Goal: Task Accomplishment & Management: Complete application form

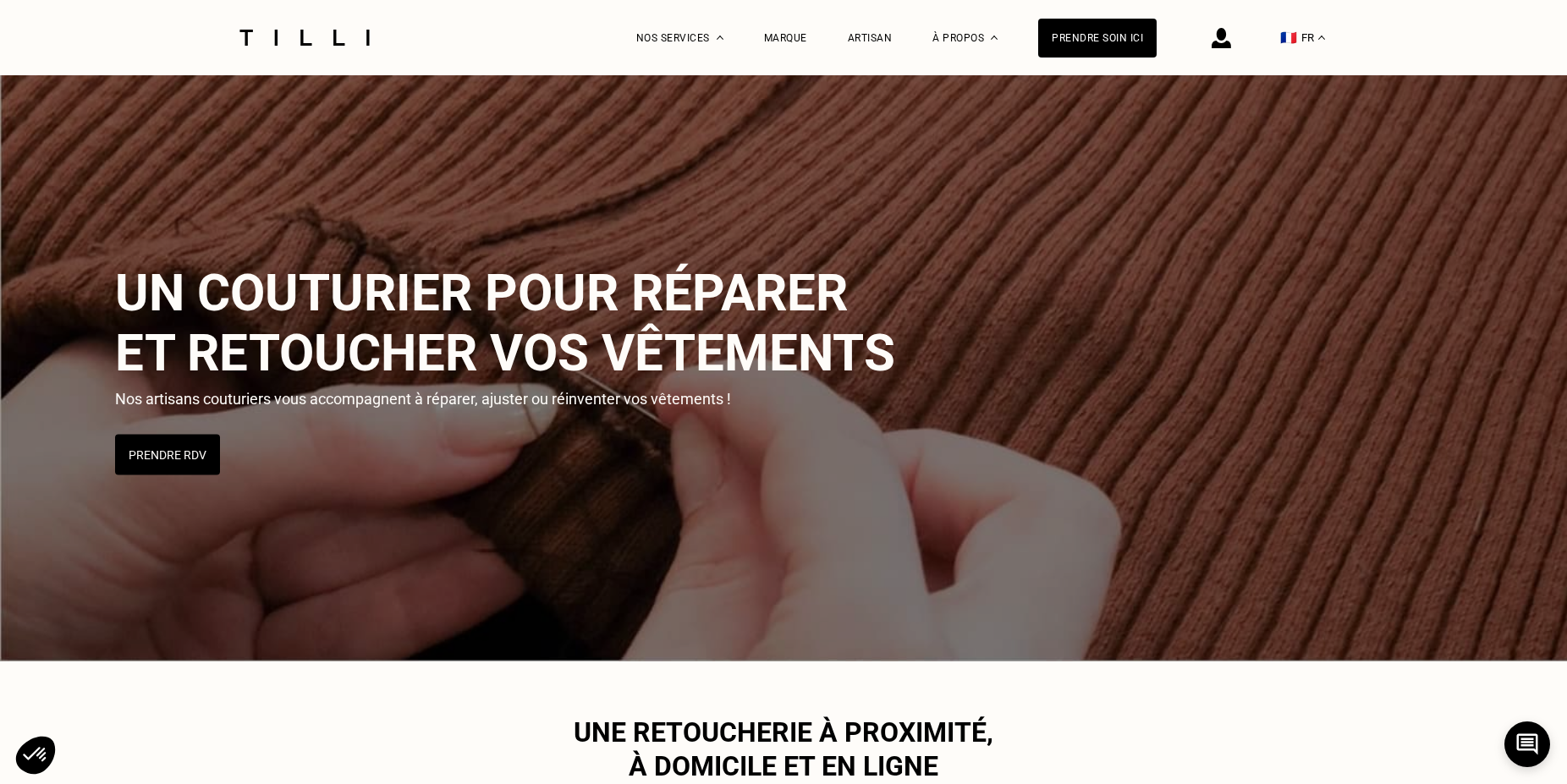
scroll to position [1208, 0]
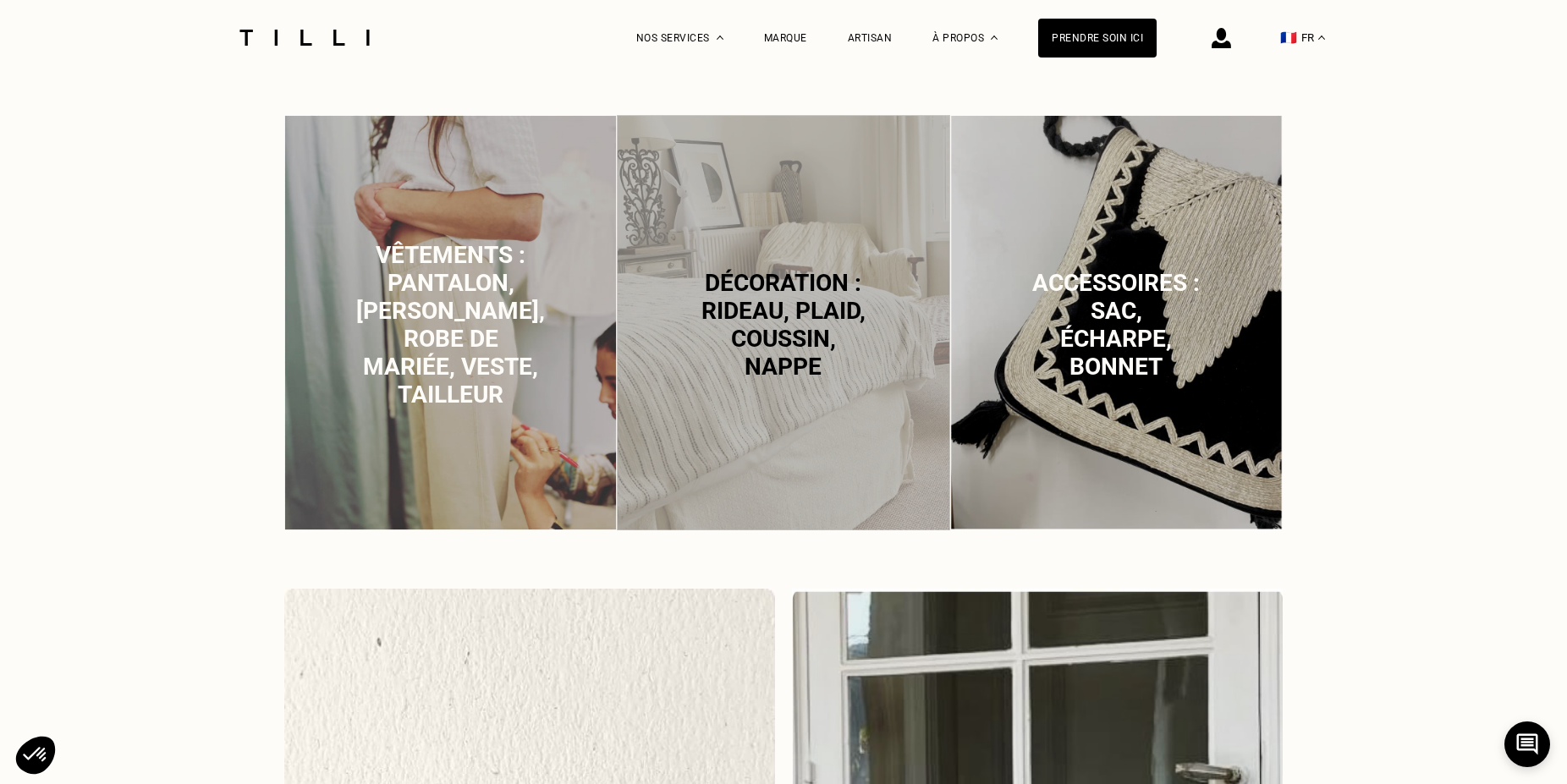
click at [445, 310] on span "Vêtements : pantalon, [PERSON_NAME], robe de mariée, veste, tailleur" at bounding box center [450, 325] width 189 height 167
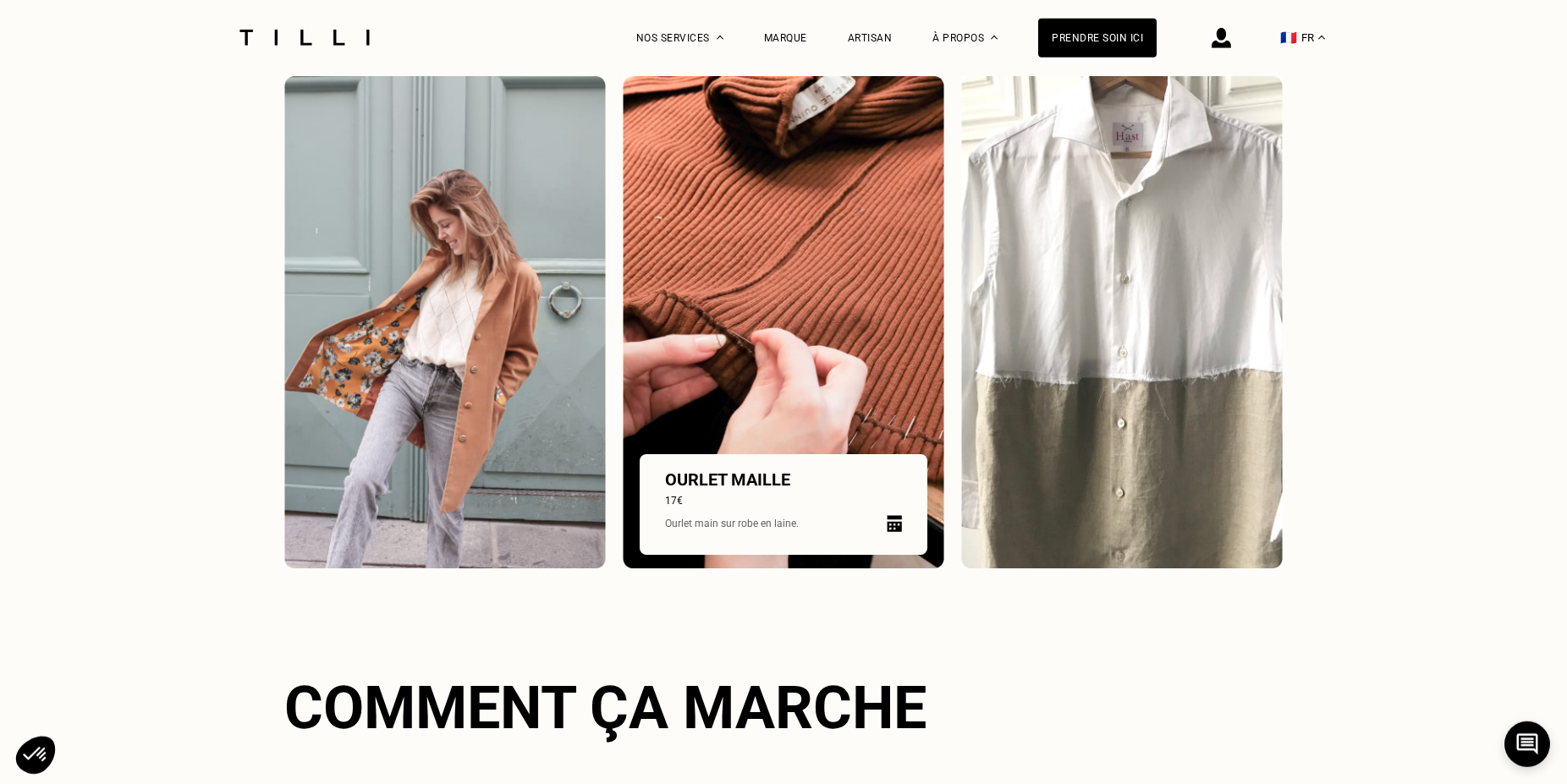
scroll to position [2510, 0]
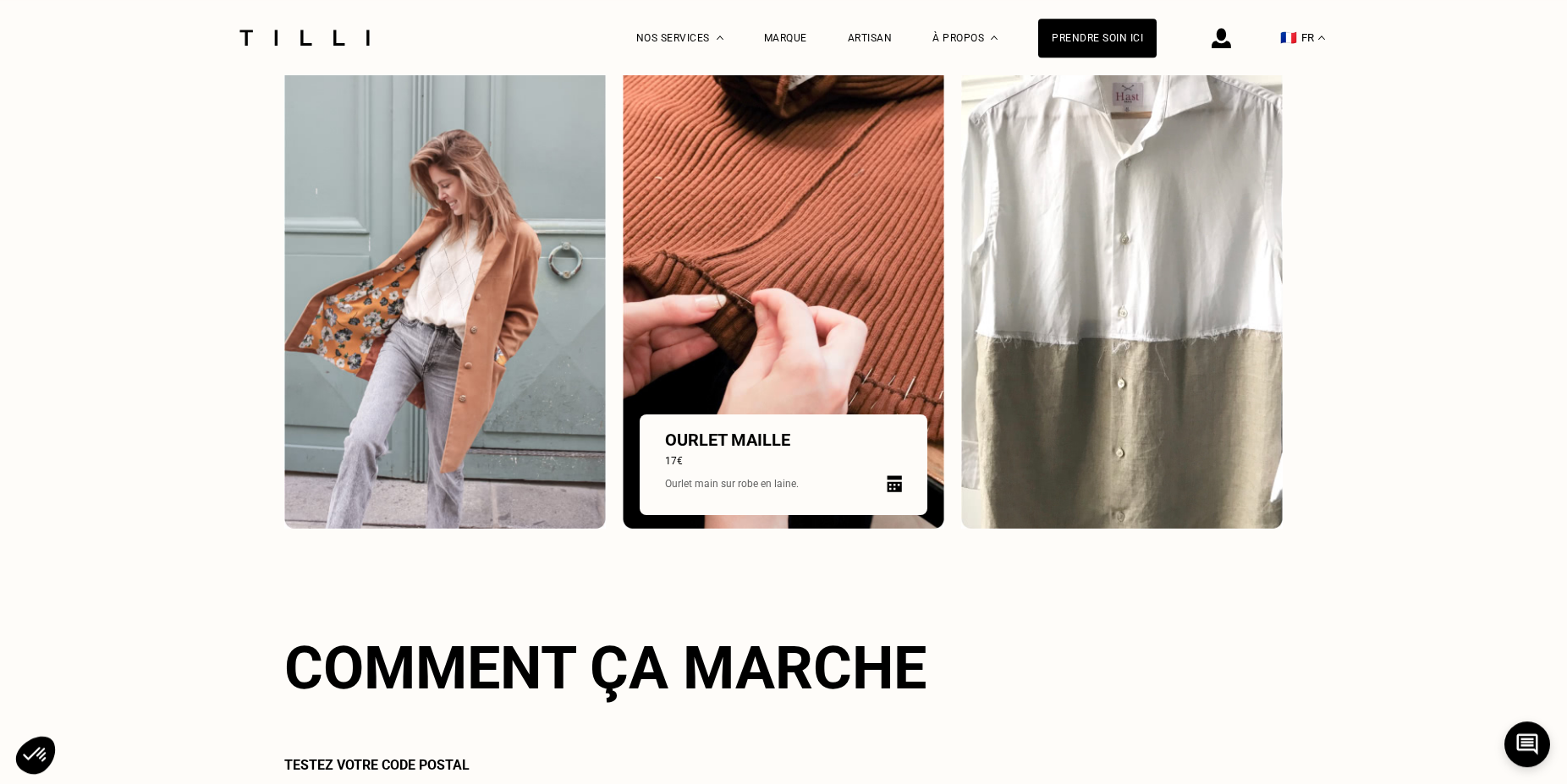
click at [762, 473] on div "Ourlet maille 17€ Ourlet main sur robe en laine." at bounding box center [784, 465] width 237 height 71
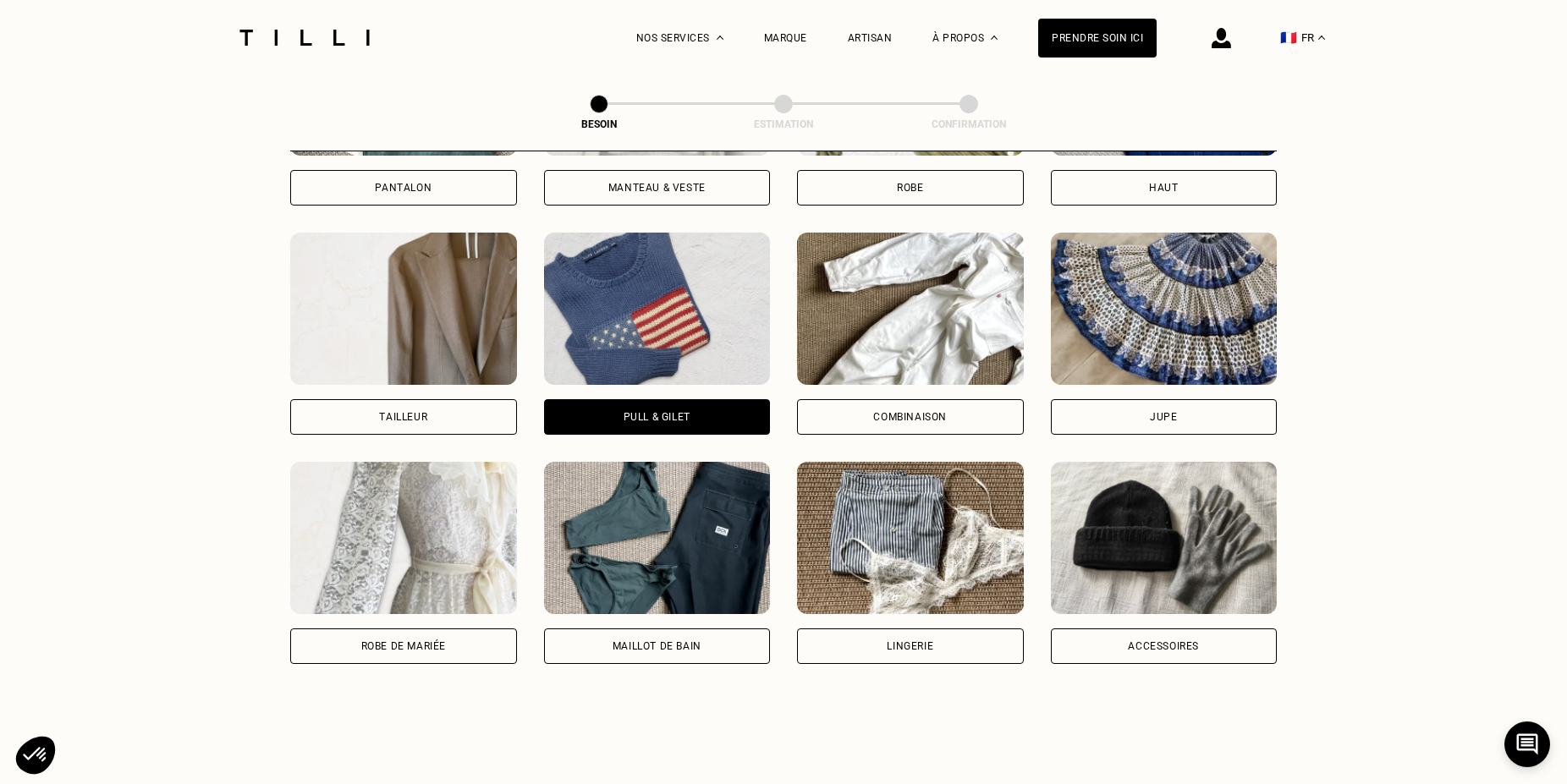
scroll to position [956, 0]
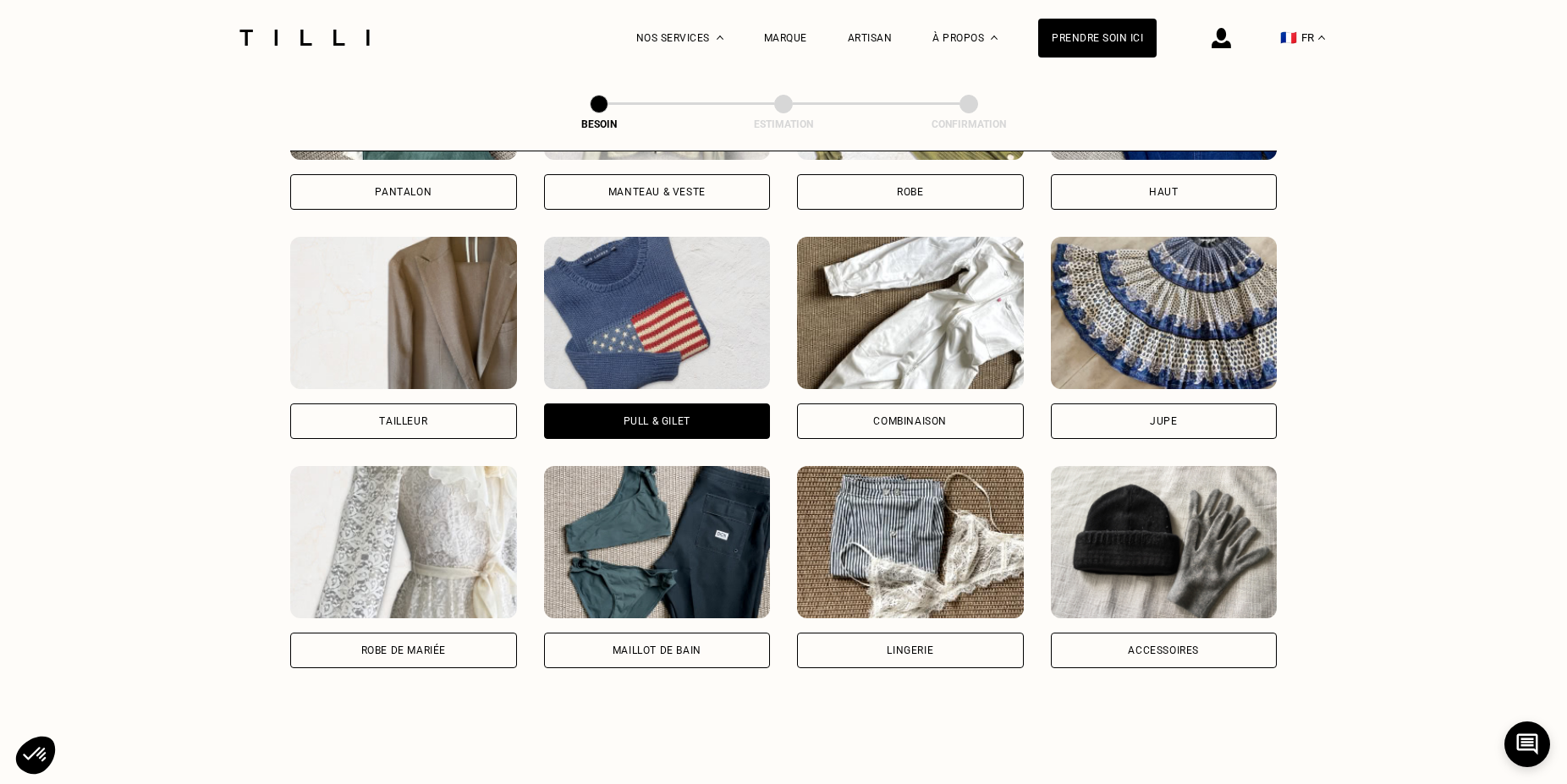
click at [414, 514] on img at bounding box center [403, 542] width 227 height 152
select select "FR"
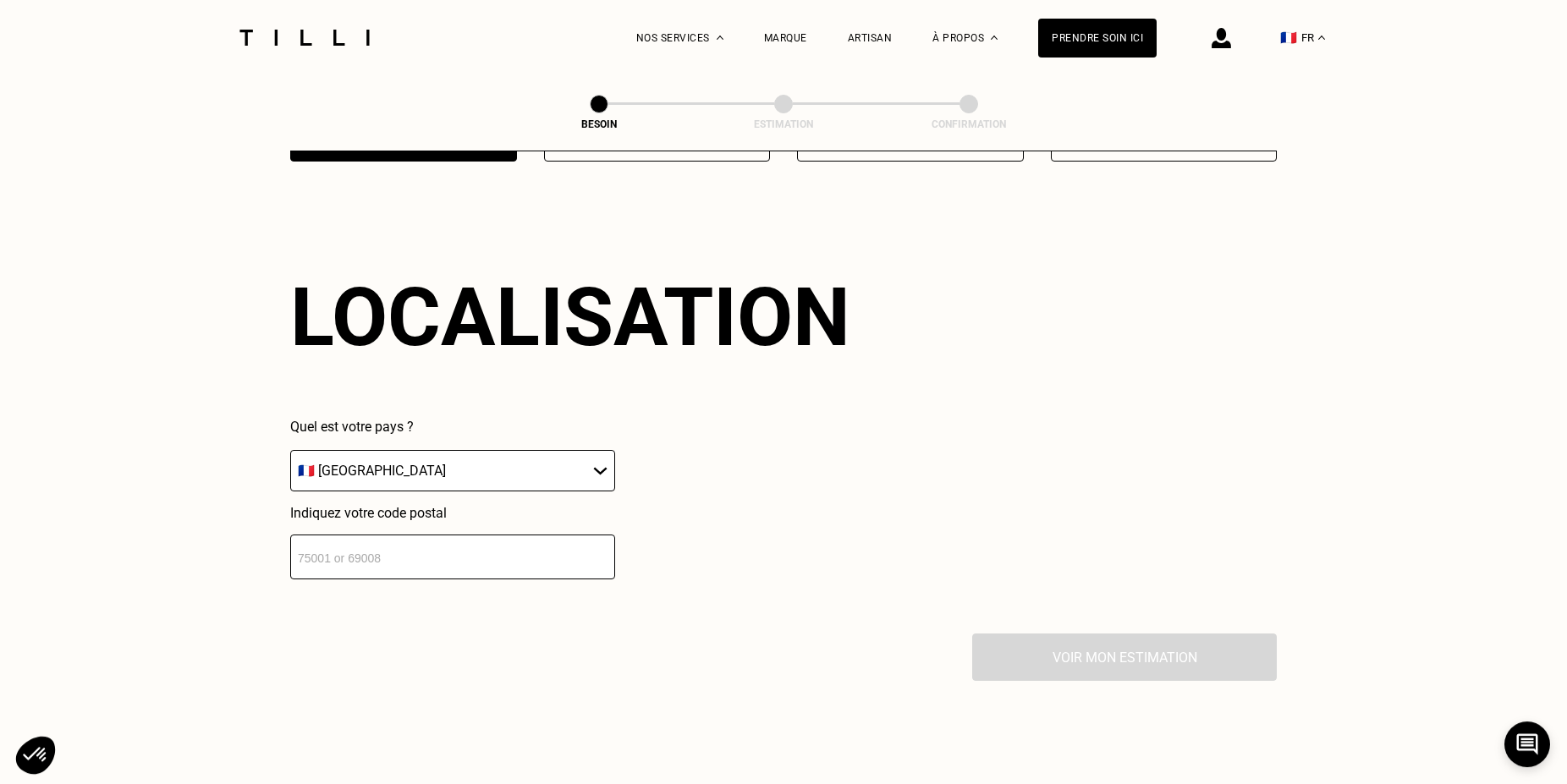
scroll to position [1473, 0]
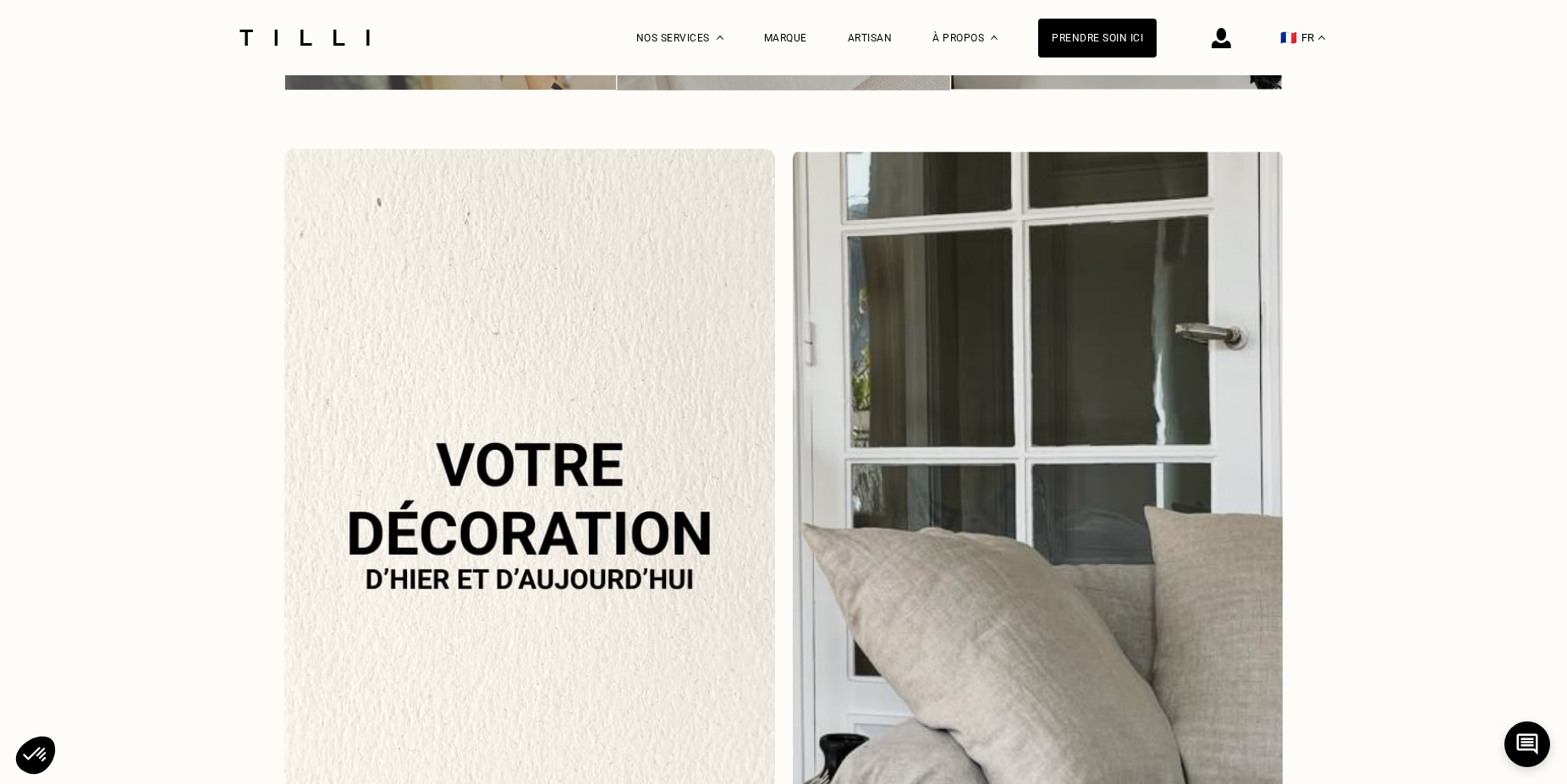
scroll to position [3108, 0]
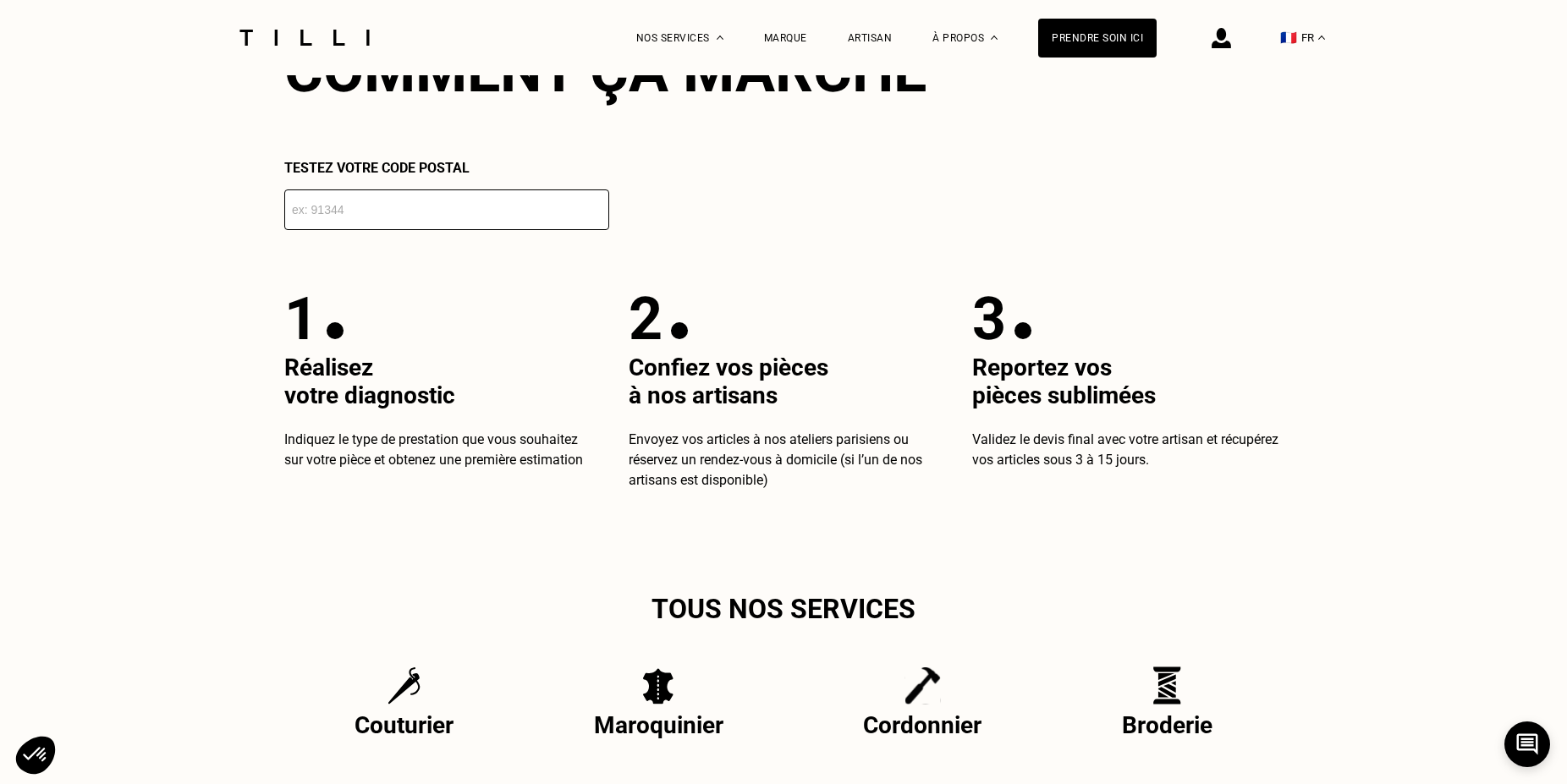
select select "FR"
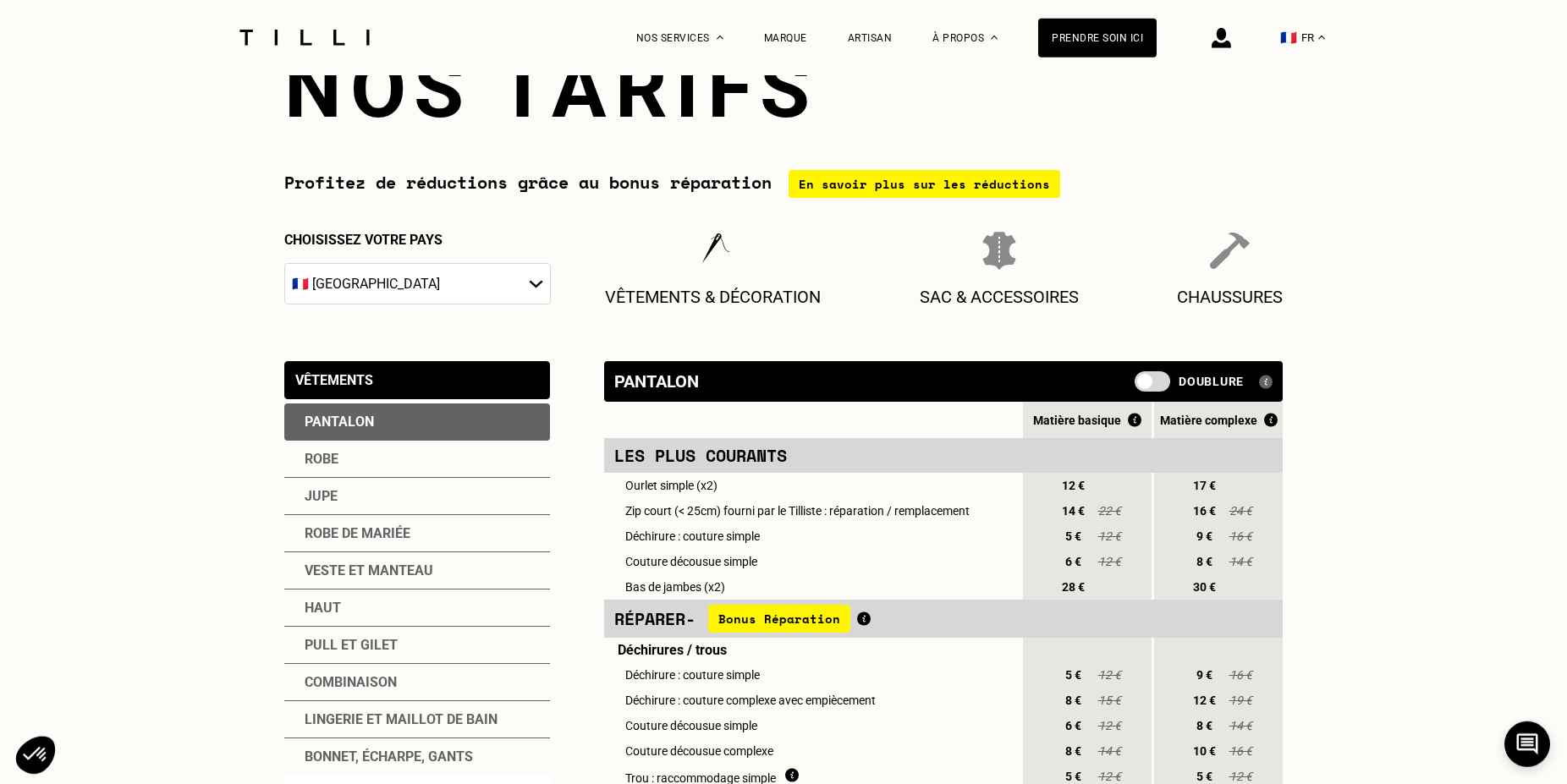
scroll to position [39, 0]
